Goal: Transaction & Acquisition: Purchase product/service

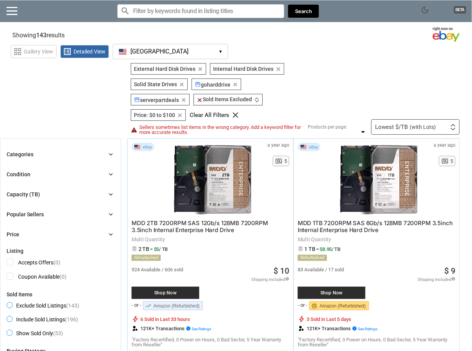
click at [105, 150] on div "Categories chevron_right" at bounding box center [61, 154] width 108 height 9
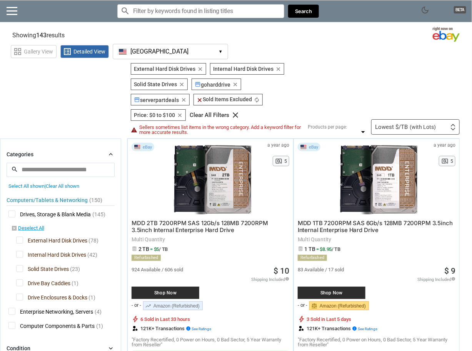
click at [92, 166] on input "search" at bounding box center [61, 170] width 108 height 14
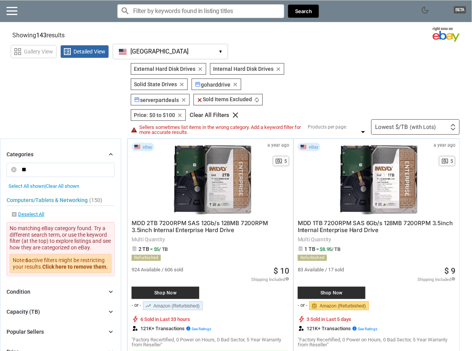
type input "*"
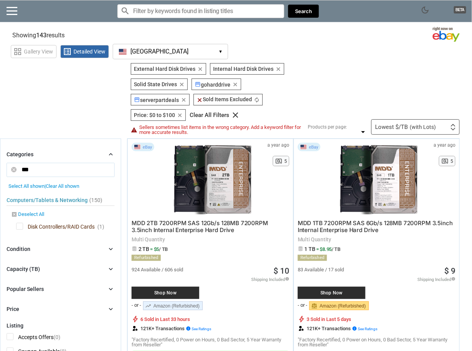
type input "***"
click at [12, 213] on icon "disabled_by_default" at bounding box center [14, 214] width 6 height 6
click at [14, 206] on div "Computers/Tablets & Networking (150) [L1] Drives, Storage & Blank Media (145) […" at bounding box center [61, 211] width 108 height 45
click at [14, 214] on icon "disabled_by_default" at bounding box center [14, 214] width 6 height 6
click at [31, 214] on link "disabled_by_default Deselect All" at bounding box center [27, 214] width 33 height 7
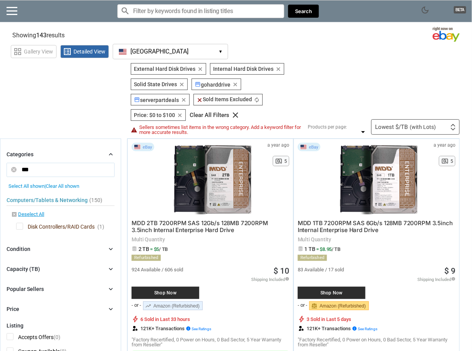
click at [19, 226] on span "Disk Controllers/RAID Cards" at bounding box center [55, 228] width 78 height 10
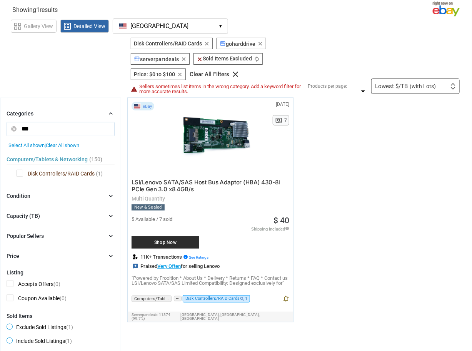
scroll to position [38, 0]
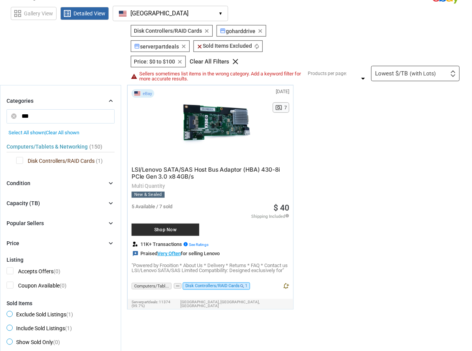
click at [187, 167] on span "LSI/Lenovo SATA/SAS Host Bus Adaptor (HBA) 430-8i PCIe Gen 3.0 x8 4GB/s" at bounding box center [206, 173] width 149 height 14
